Goal: Transaction & Acquisition: Purchase product/service

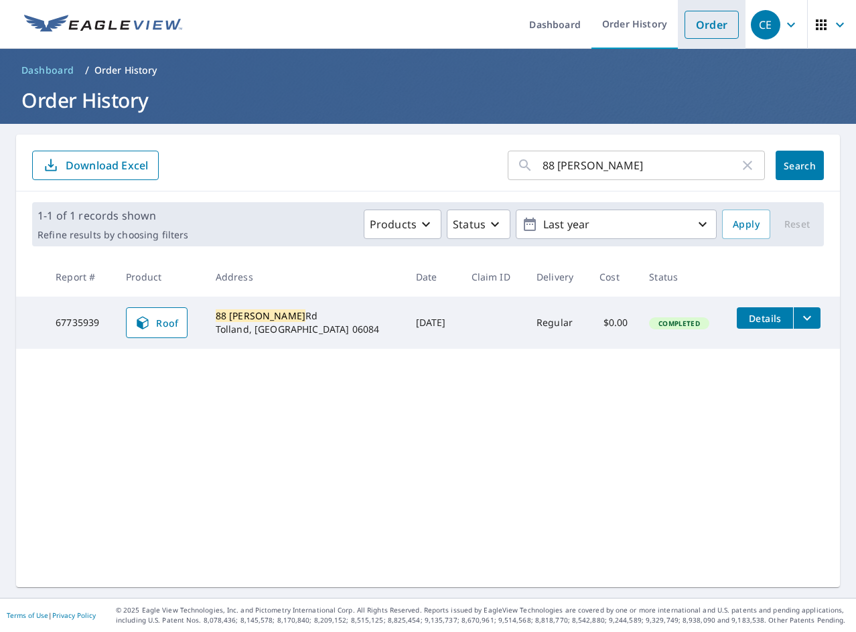
click at [695, 30] on link "Order" at bounding box center [711, 25] width 54 height 28
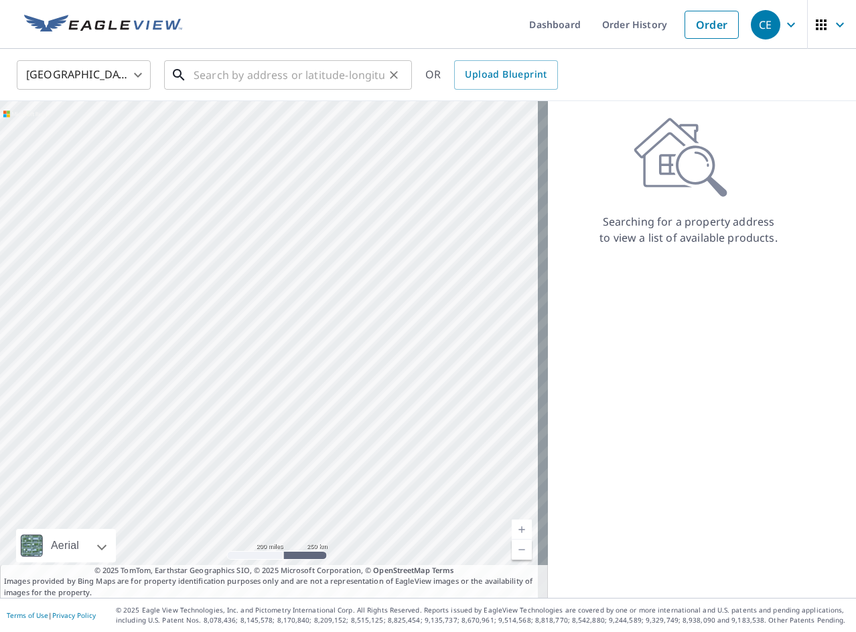
click at [356, 78] on input "text" at bounding box center [289, 75] width 191 height 38
paste input "[STREET_ADDRESS][PERSON_NAME]"
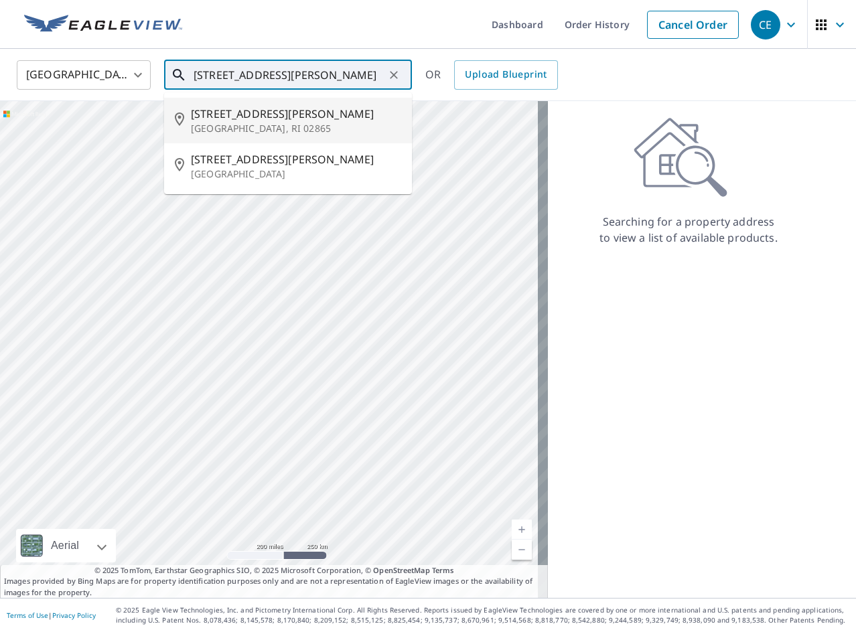
click at [327, 106] on span "[STREET_ADDRESS][PERSON_NAME]" at bounding box center [296, 114] width 210 height 16
type input "[STREET_ADDRESS][PERSON_NAME]"
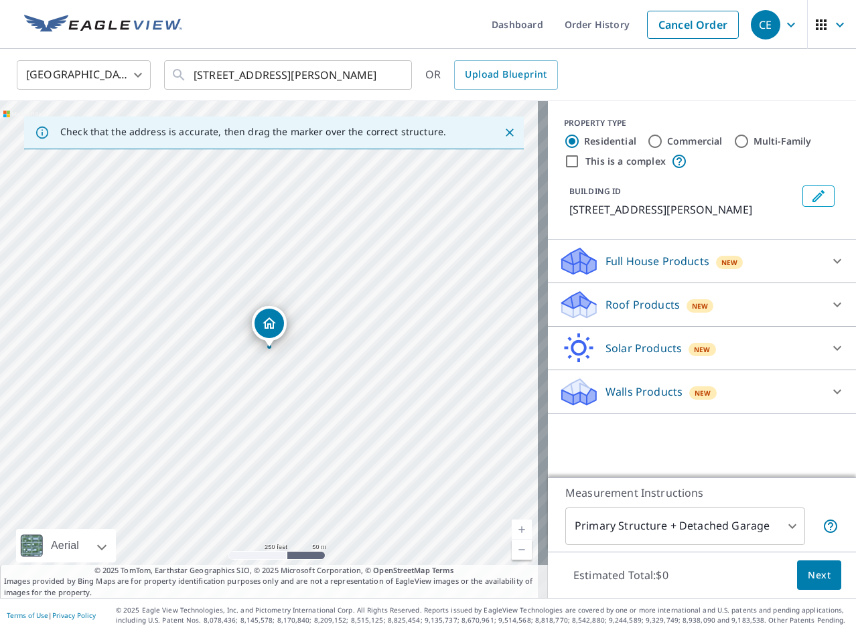
click at [653, 310] on p "Roof Products" at bounding box center [642, 305] width 74 height 16
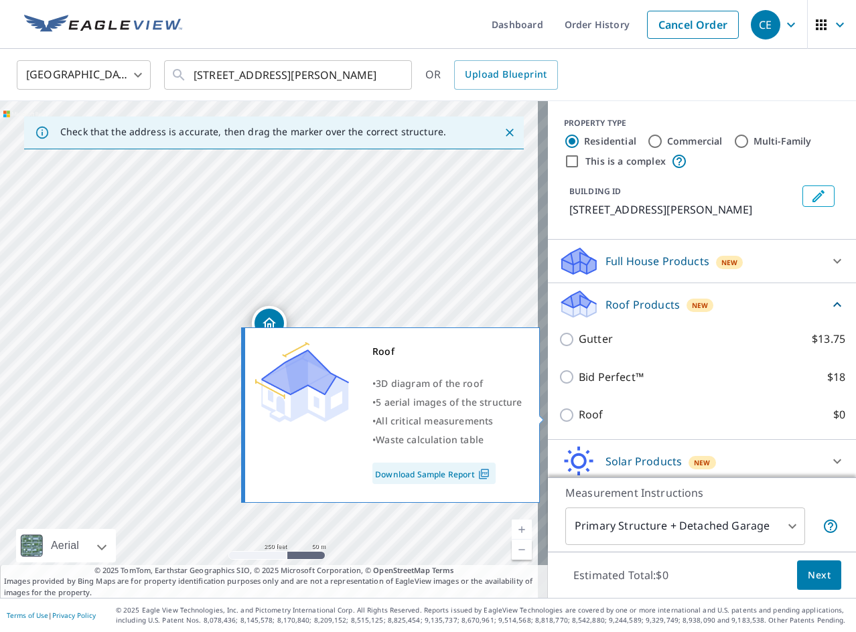
click at [579, 417] on p "Roof" at bounding box center [591, 415] width 25 height 17
click at [579, 417] on input "Roof $0" at bounding box center [569, 415] width 20 height 16
checkbox input "true"
type input "3"
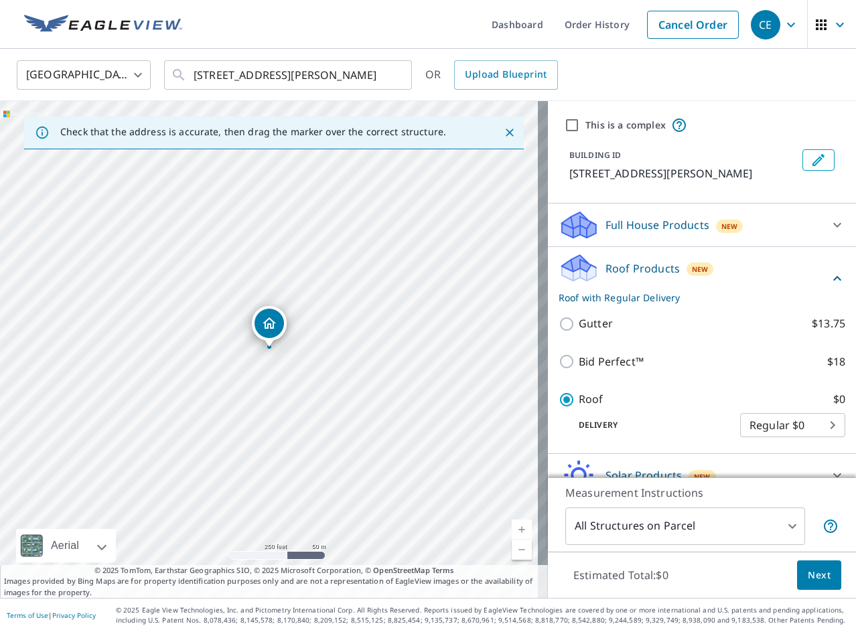
click at [797, 568] on button "Next" at bounding box center [819, 576] width 44 height 30
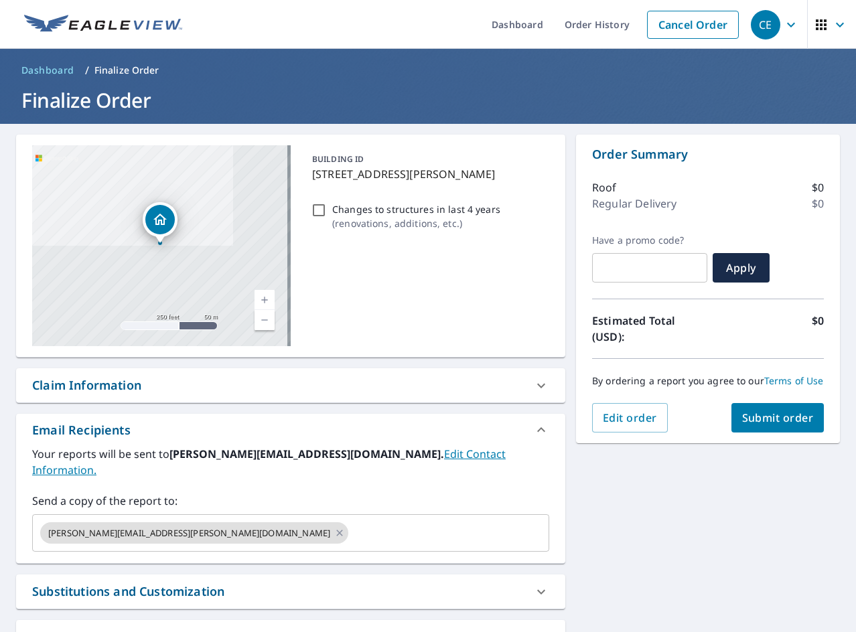
click at [398, 220] on p "( renovations, additions, etc. )" at bounding box center [416, 223] width 168 height 14
click at [327, 218] on input "Changes to structures in last 4 years ( renovations, additions, etc. )" at bounding box center [319, 210] width 16 height 16
checkbox input "true"
click at [784, 425] on span "Submit order" at bounding box center [778, 418] width 72 height 15
